Goal: Task Accomplishment & Management: Manage account settings

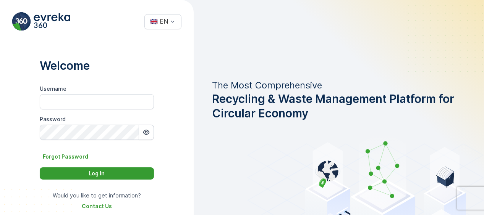
type input "MRF.NL"
click at [102, 177] on p "Log In" at bounding box center [97, 174] width 16 height 8
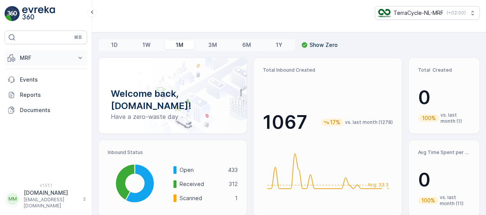
click at [79, 59] on icon at bounding box center [80, 58] width 8 height 8
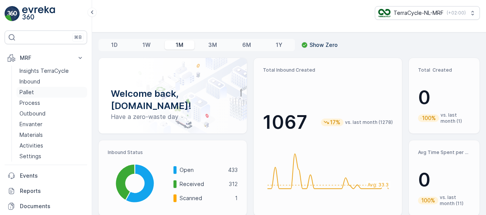
click at [43, 90] on link "Pallet" at bounding box center [51, 92] width 71 height 11
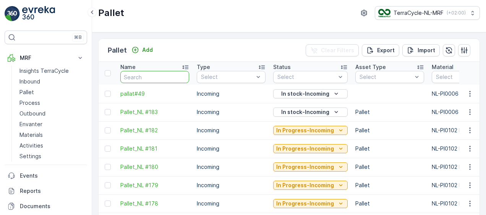
click at [159, 78] on input "text" at bounding box center [154, 77] width 69 height 12
type input "4"
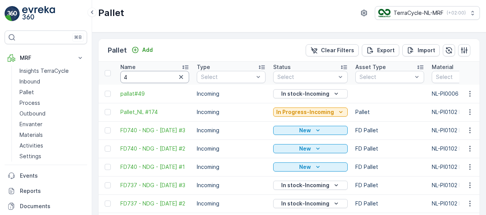
click at [159, 78] on input "4" at bounding box center [154, 77] width 69 height 12
type input "49"
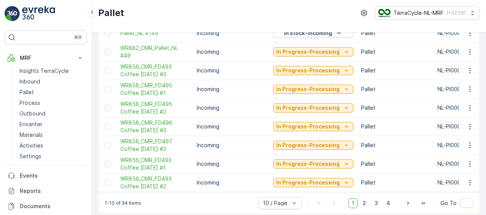
scroll to position [86, 0]
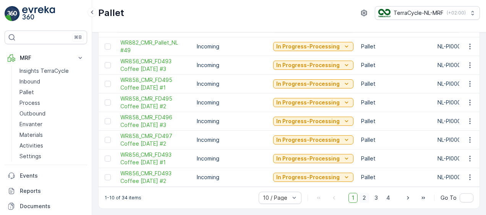
click at [366, 199] on span "2" at bounding box center [364, 198] width 10 height 10
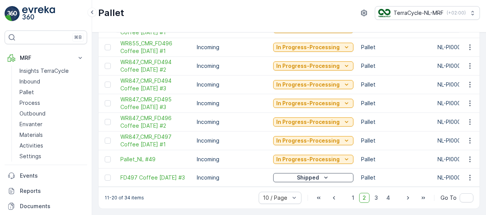
scroll to position [86, 0]
click at [469, 158] on icon "button" at bounding box center [469, 160] width 1 height 6
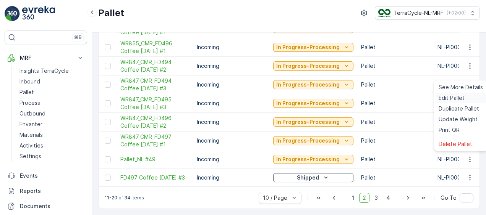
click at [454, 98] on span "Edit Pallet" at bounding box center [451, 98] width 26 height 8
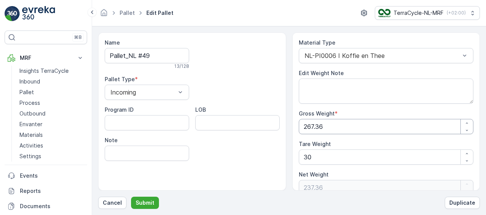
click at [354, 125] on Weight "267.36" at bounding box center [386, 126] width 175 height 15
type Weight "267.3"
type Weight "237.3"
type Weight "267"
type Weight "237"
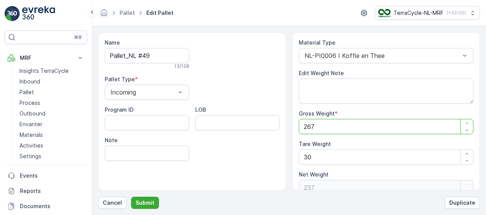
type Weight "26"
type Weight "-4"
type Weight "2"
type Weight "-28"
type Weight "0"
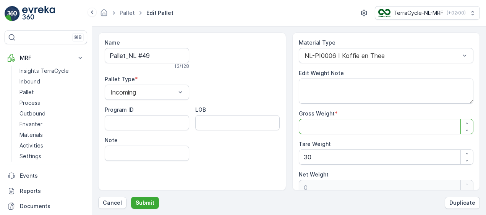
type Weight "2"
type Weight "-28"
type Weight "22"
type Weight "-8"
type Weight "228"
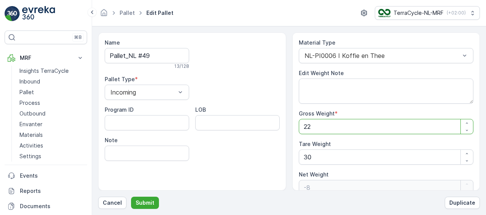
type Weight "198"
type Weight "228"
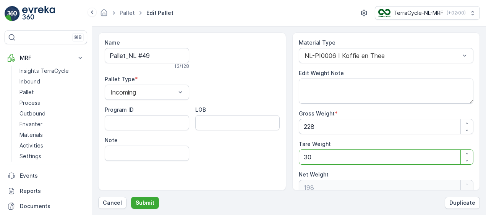
click at [322, 157] on Weight "30" at bounding box center [386, 157] width 175 height 15
type Weight "3"
type Weight "225"
type Weight "0"
type Weight "2"
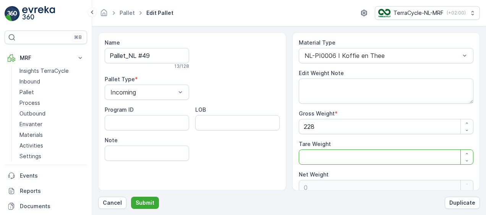
type Weight "226"
type Weight "25"
type Weight "203"
type Weight "25"
click at [138, 207] on button "Submit" at bounding box center [145, 203] width 28 height 12
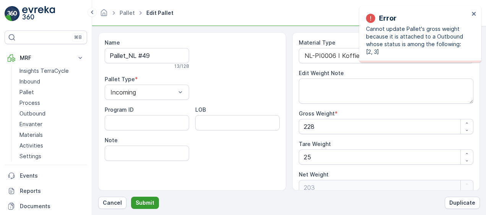
type Weight "267.36"
type Weight "30"
type Weight "237.36"
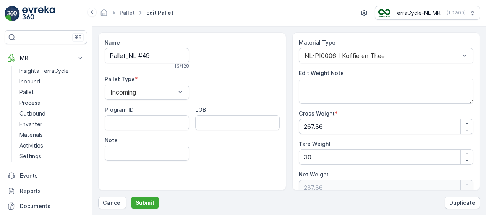
click at [243, 163] on div "Name Pallet_NL #49 13 / 128 Pallet Type * Incoming Program ID LOB Note" at bounding box center [192, 111] width 188 height 159
